Goal: Information Seeking & Learning: Find contact information

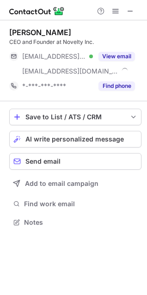
scroll to position [216, 147]
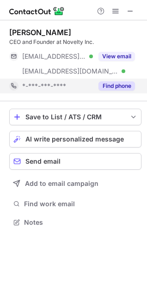
click at [107, 84] on button "Find phone" at bounding box center [117, 85] width 37 height 9
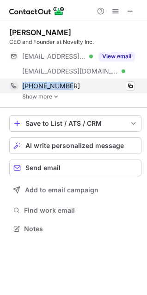
copy div "[PHONE_NUMBER]"
drag, startPoint x: 70, startPoint y: 88, endPoint x: 7, endPoint y: 87, distance: 63.4
click at [9, 87] on div "[PHONE_NUMBER] Copy" at bounding box center [72, 86] width 126 height 15
click at [132, 83] on span at bounding box center [130, 85] width 7 height 7
click at [132, 87] on span at bounding box center [130, 85] width 7 height 7
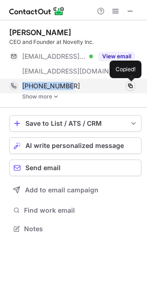
click at [132, 87] on span at bounding box center [130, 85] width 7 height 7
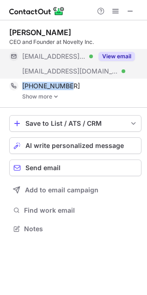
click at [116, 57] on button "View email" at bounding box center [117, 56] width 37 height 9
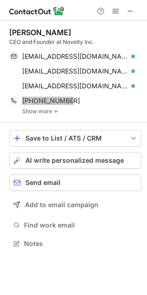
scroll to position [237, 147]
